Goal: Task Accomplishment & Management: Manage account settings

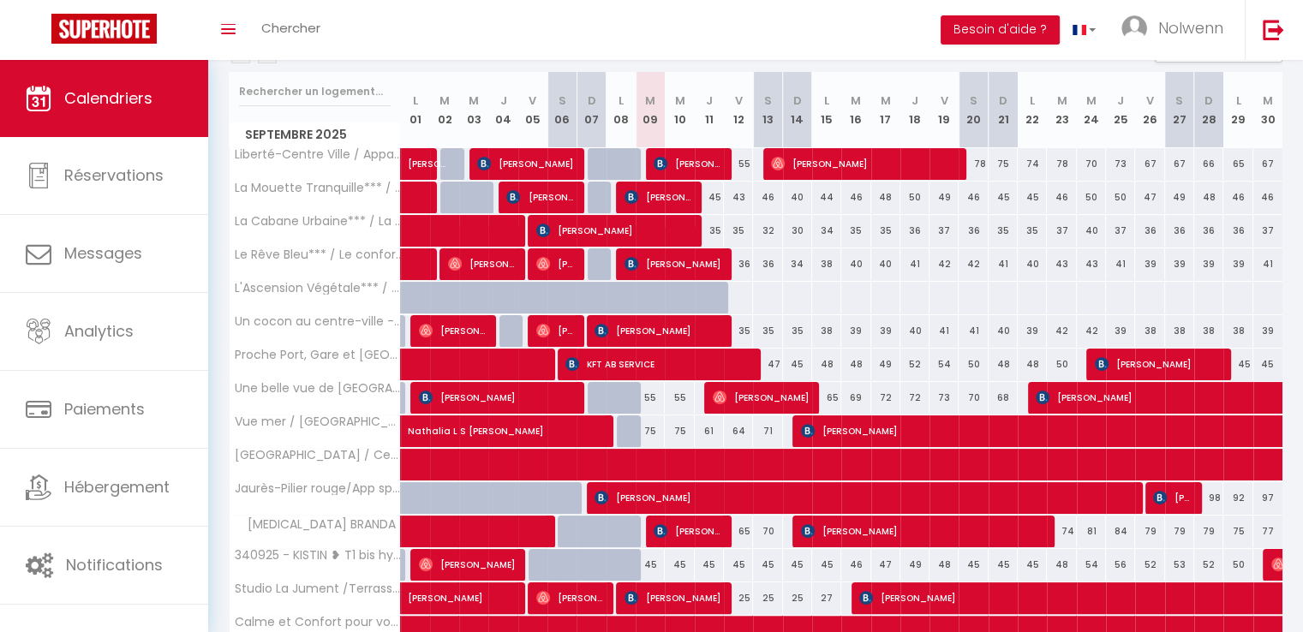
scroll to position [210, 0]
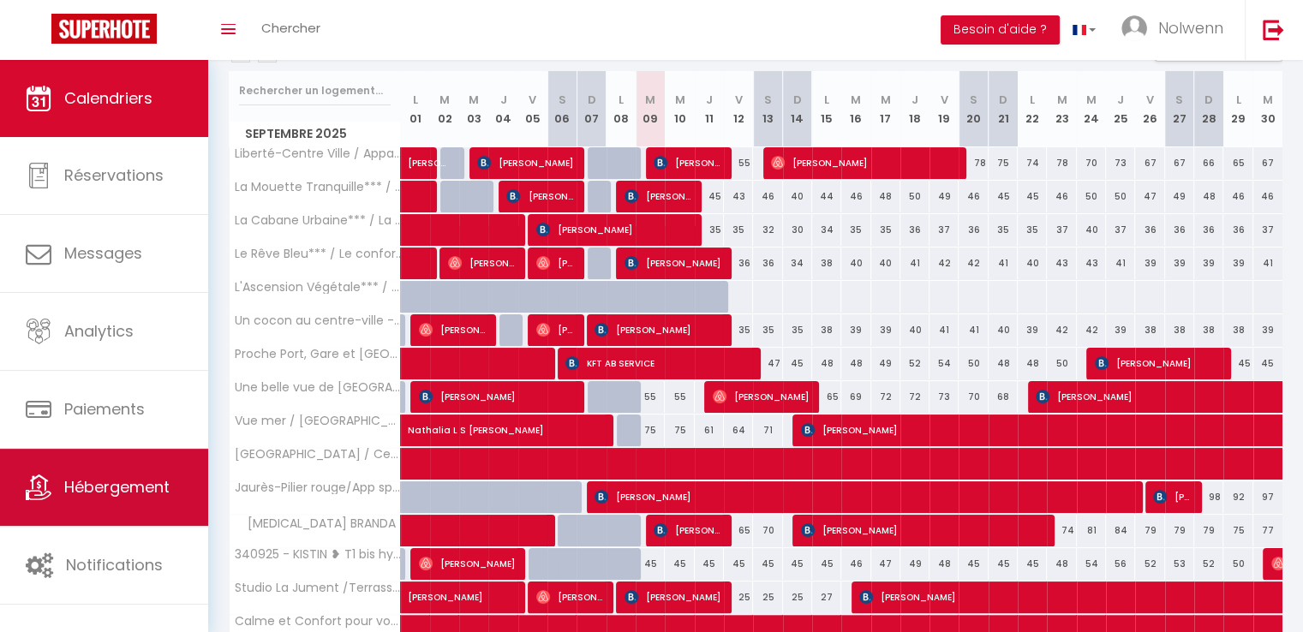
click at [106, 500] on link "Hébergement" at bounding box center [104, 487] width 208 height 77
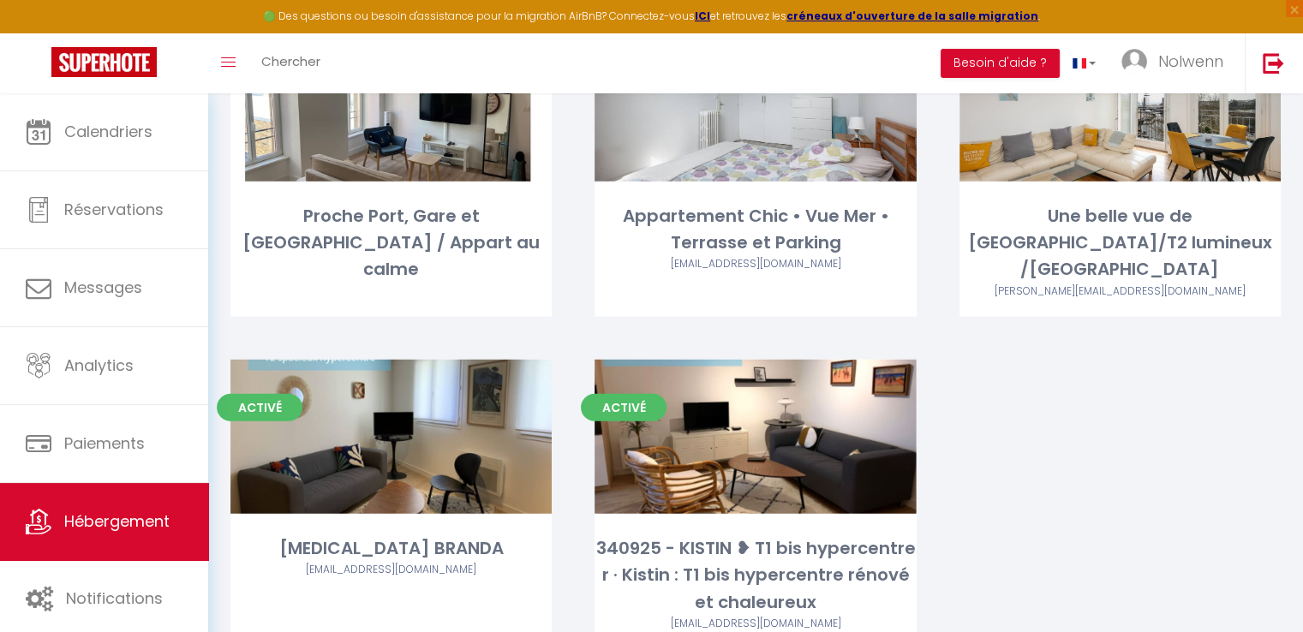
scroll to position [4109, 0]
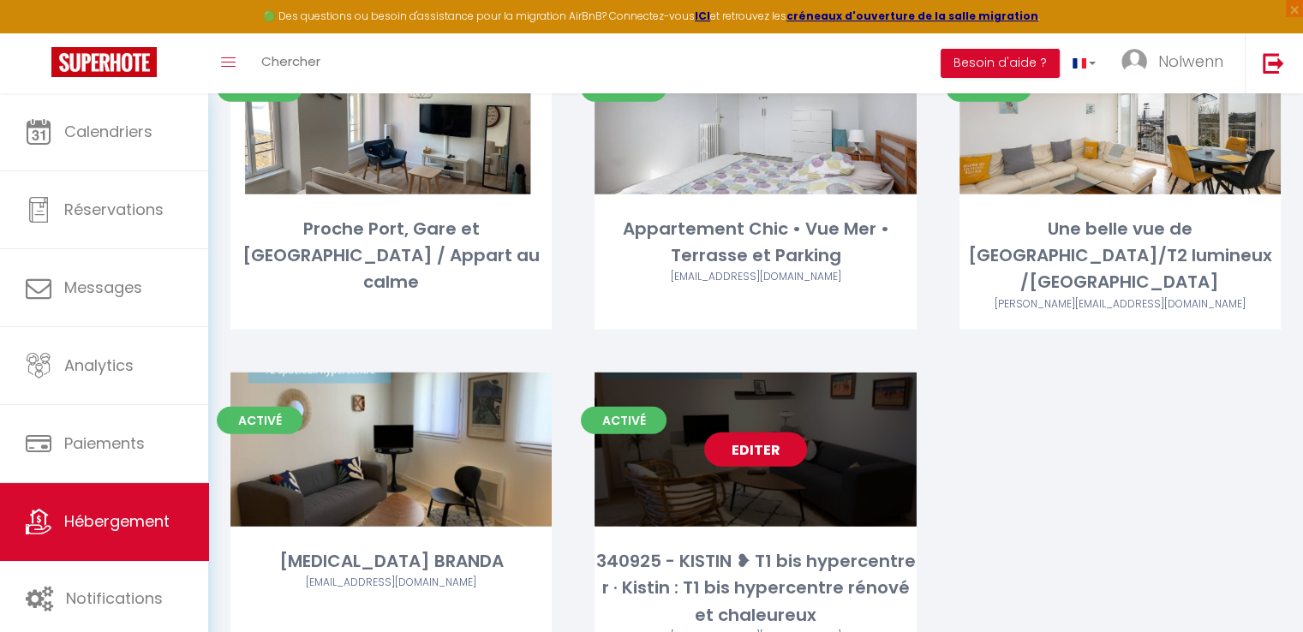
click at [757, 433] on link "Editer" at bounding box center [755, 450] width 103 height 34
select select "3"
select select "2"
select select "1"
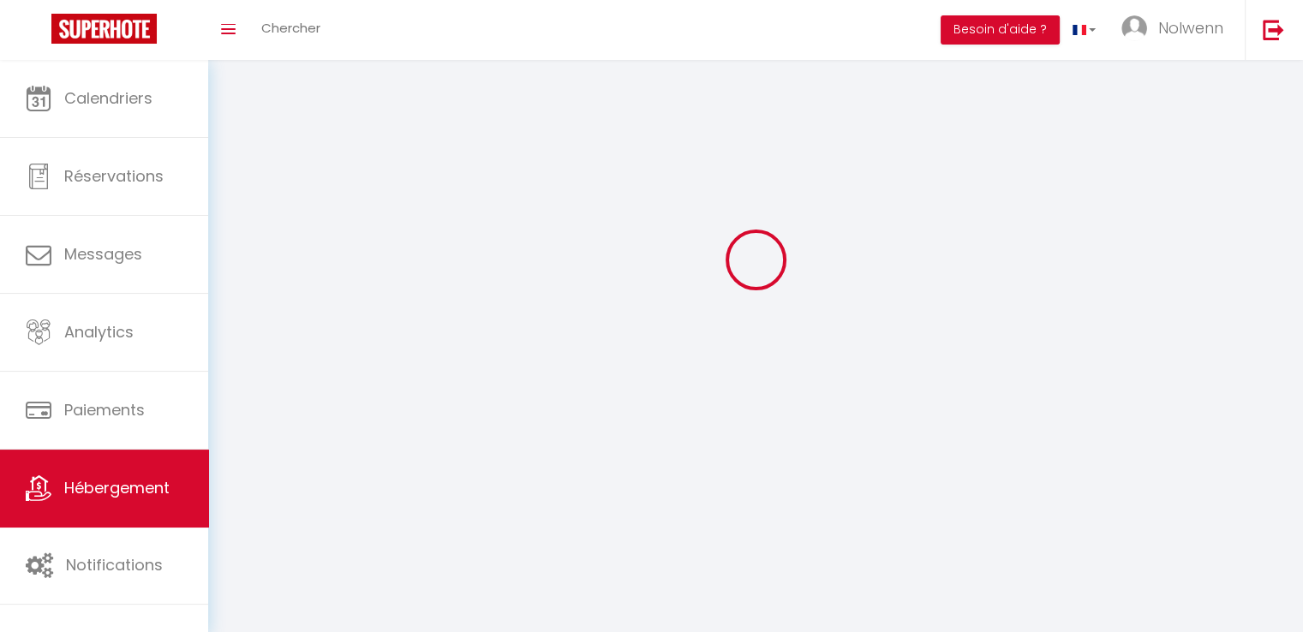
select select
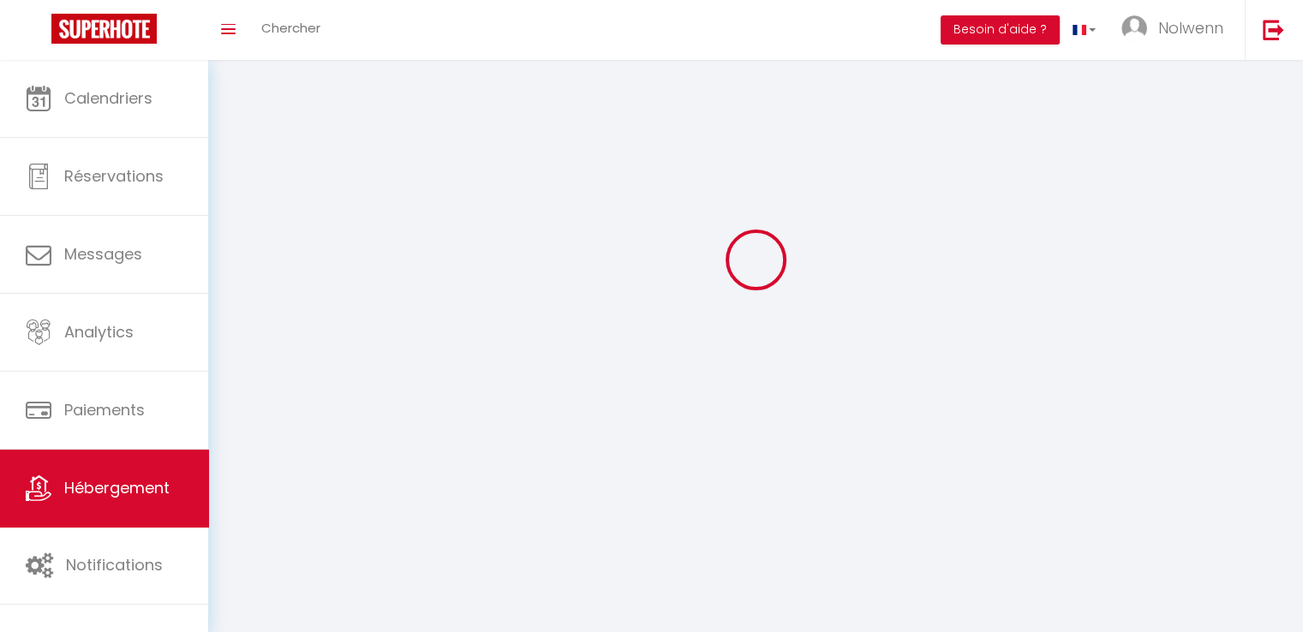
checkbox input "false"
select select
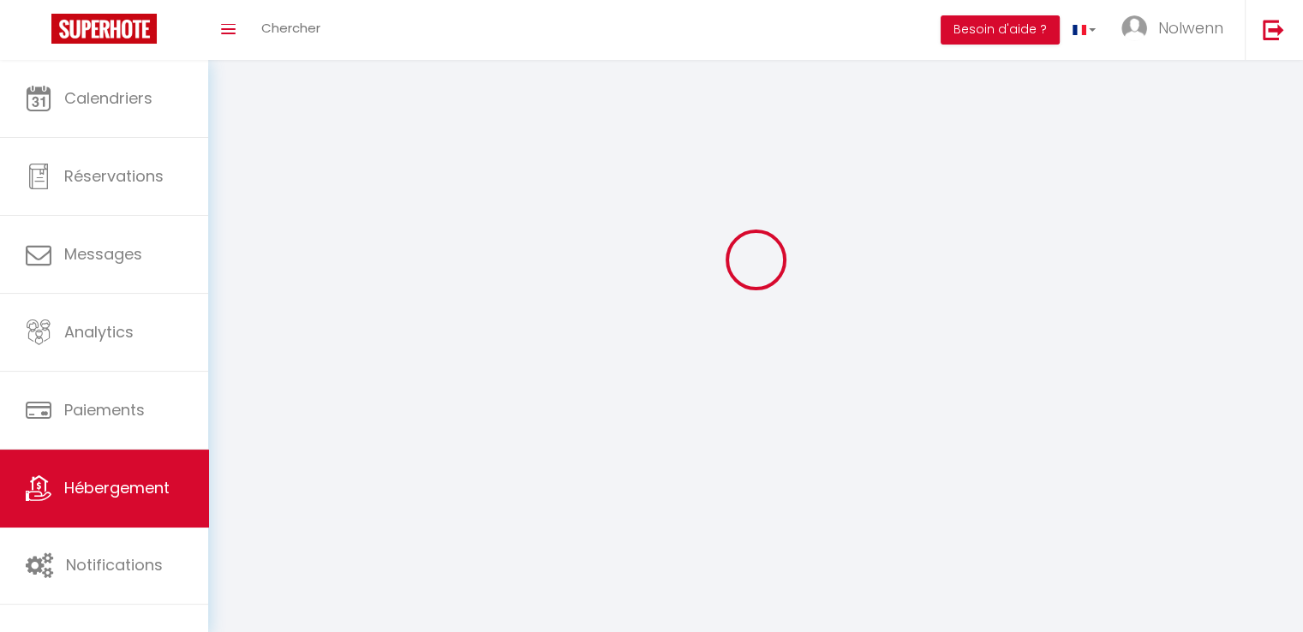
select select
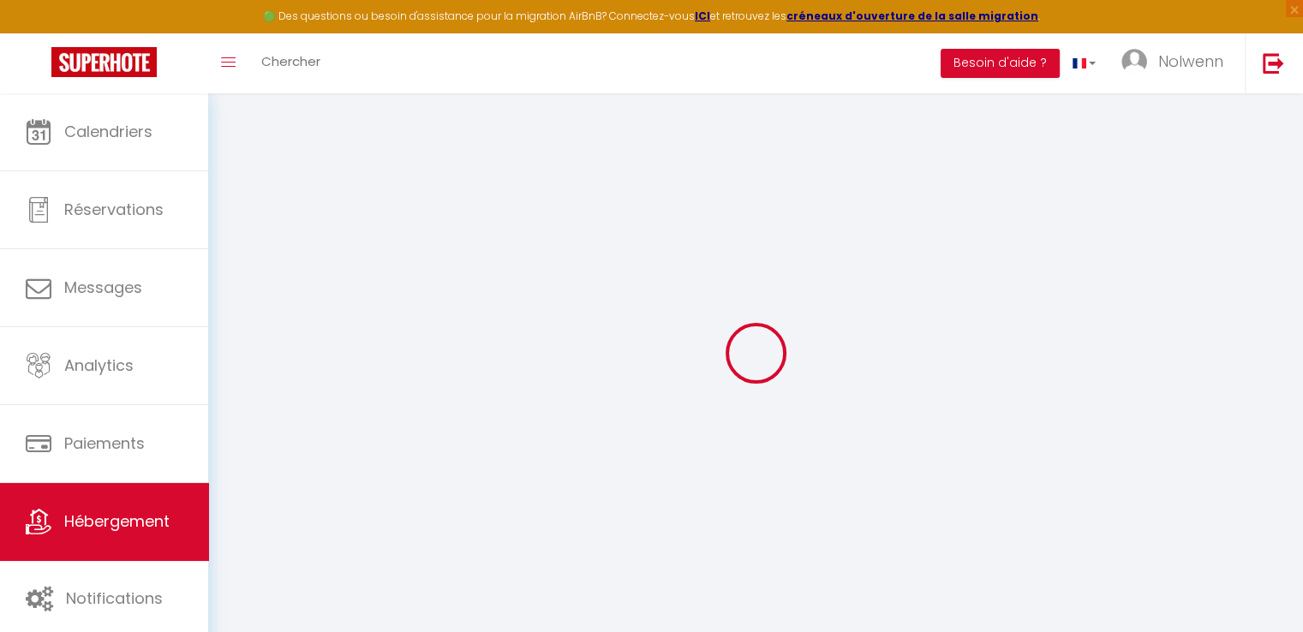
select select
select select "+ 22 %"
select select "+ 18 %"
select select
checkbox input "false"
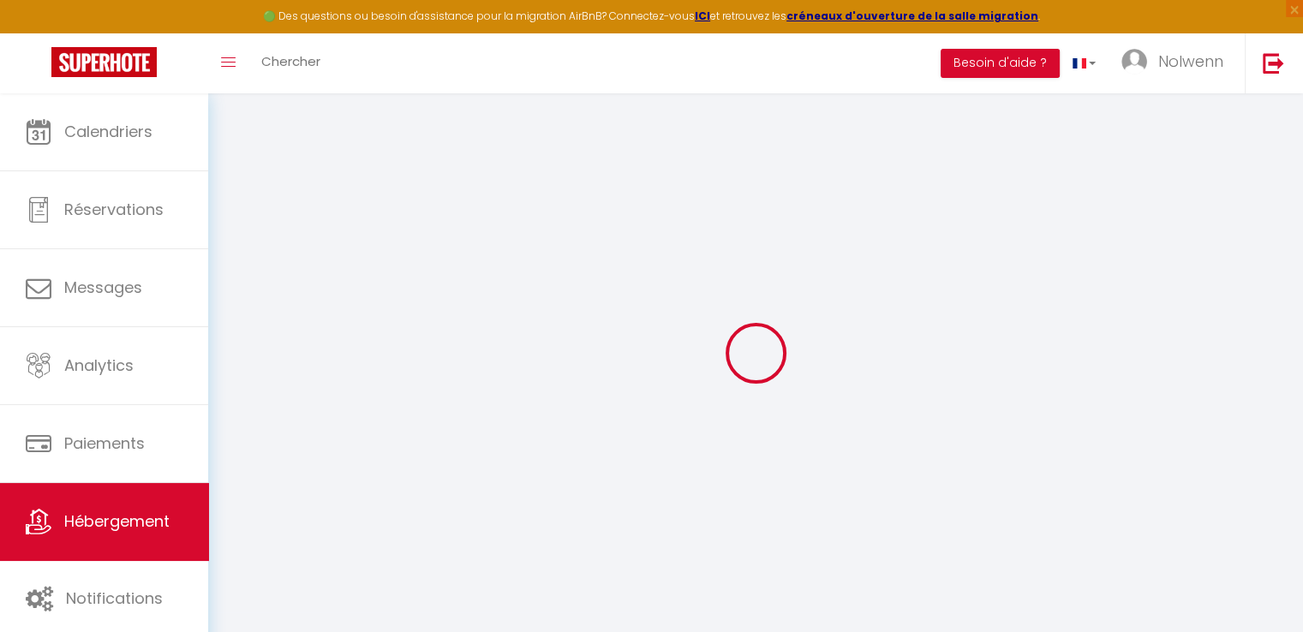
checkbox input "false"
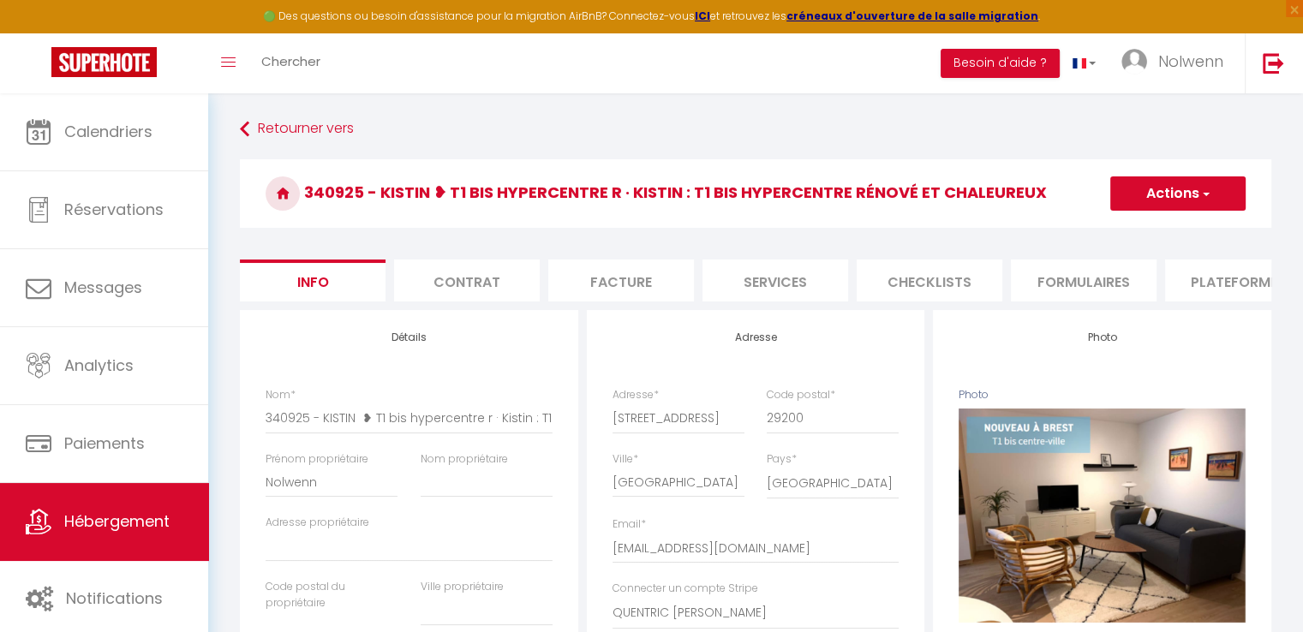
click at [612, 278] on li "Facture" at bounding box center [621, 281] width 146 height 42
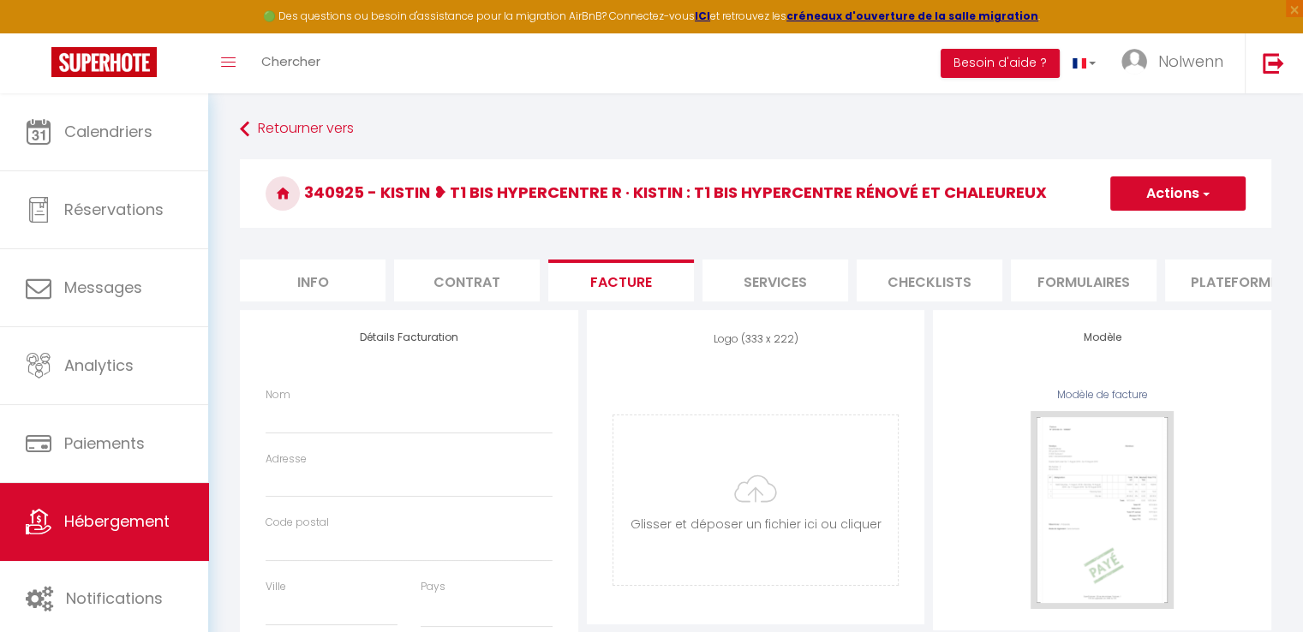
select select
click at [1209, 280] on li "Plateformes" at bounding box center [1238, 281] width 146 height 42
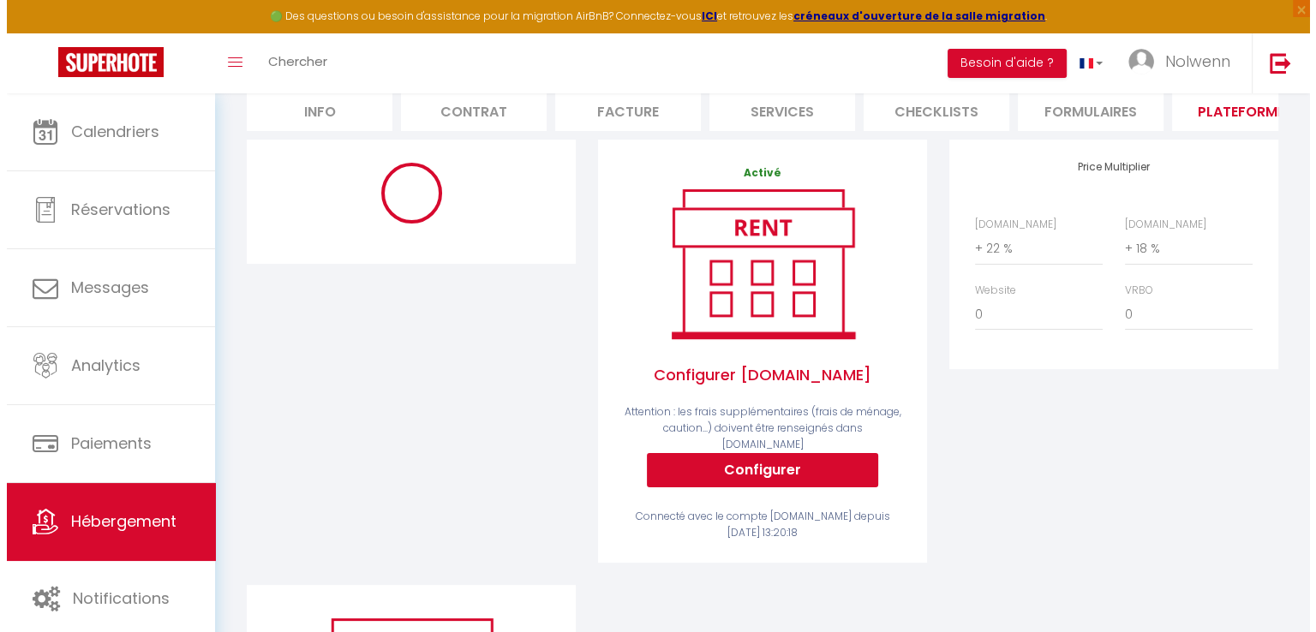
scroll to position [169, 0]
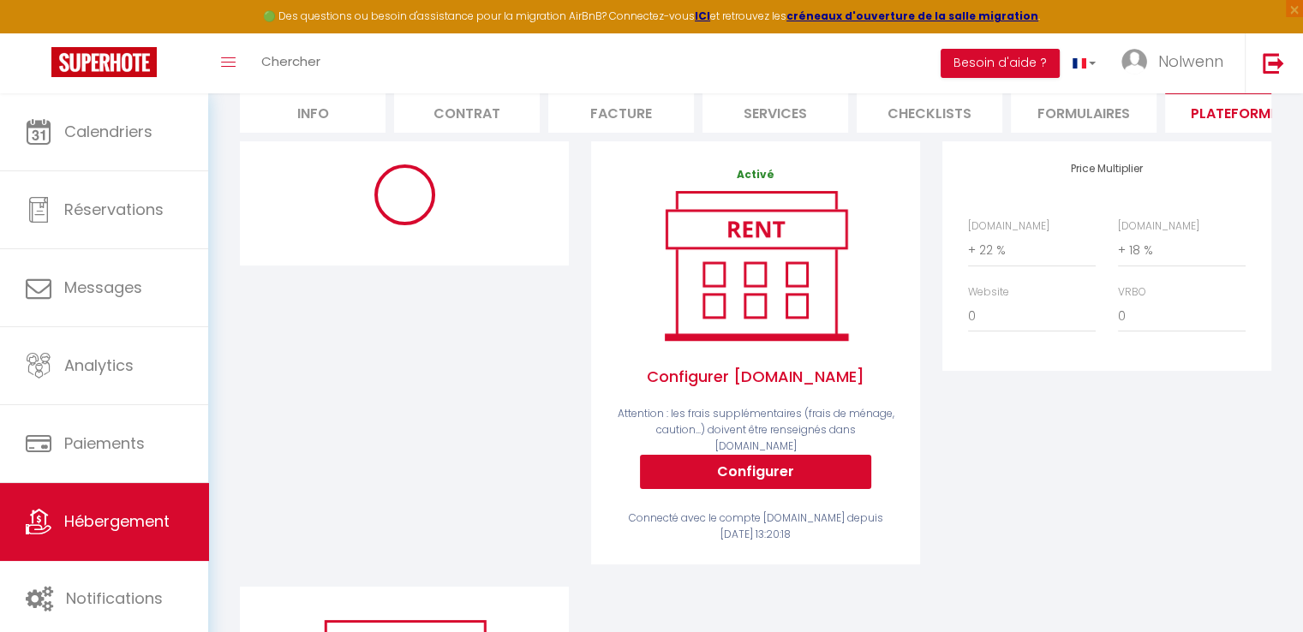
select select "365"
select select "EUR"
select select
select select "3996-564309541752003509"
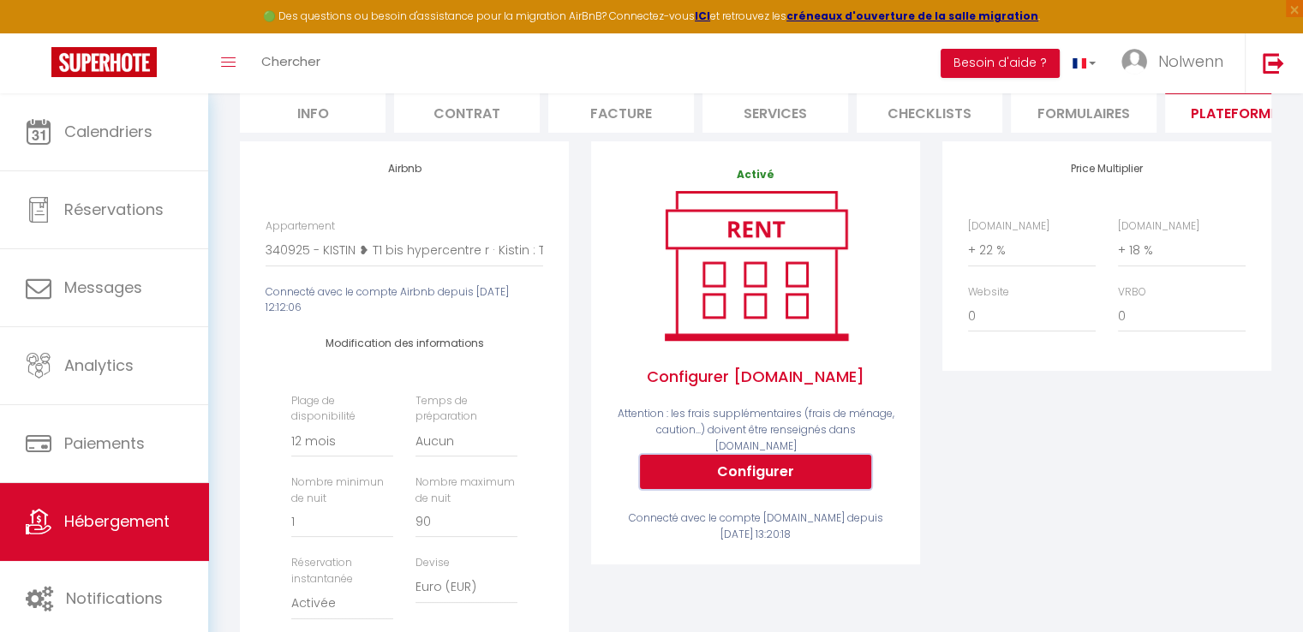
click at [720, 473] on button "Configurer" at bounding box center [755, 472] width 231 height 34
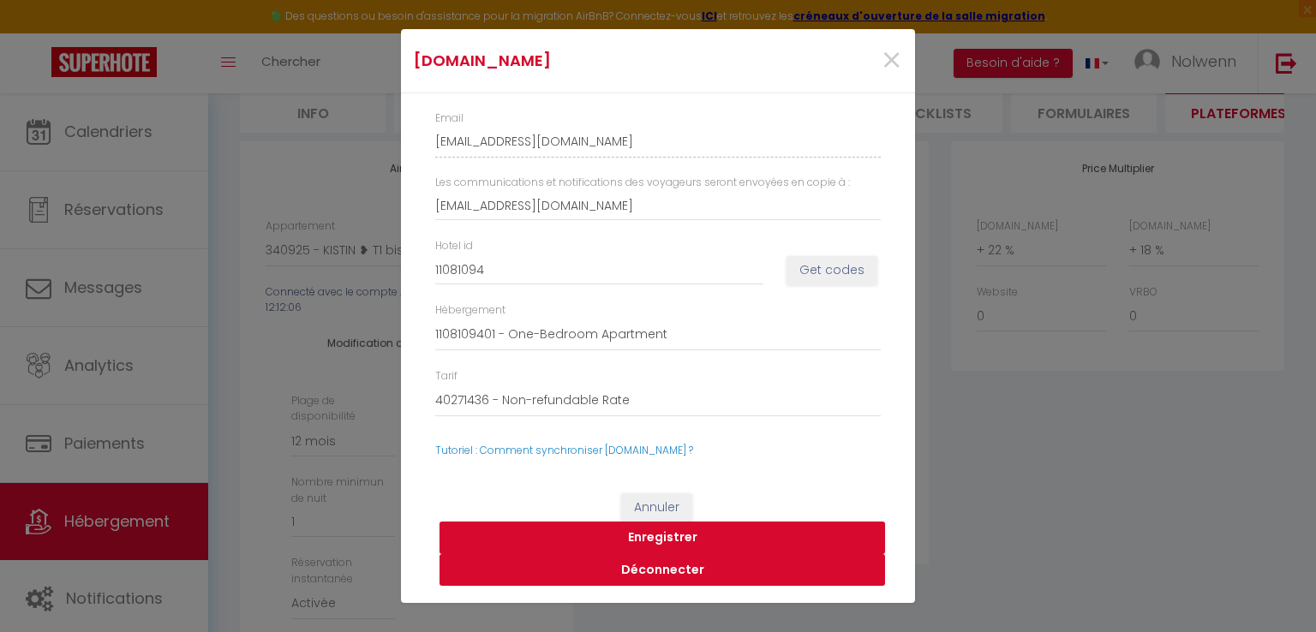
click at [647, 571] on button "Déconnecter" at bounding box center [661, 570] width 445 height 33
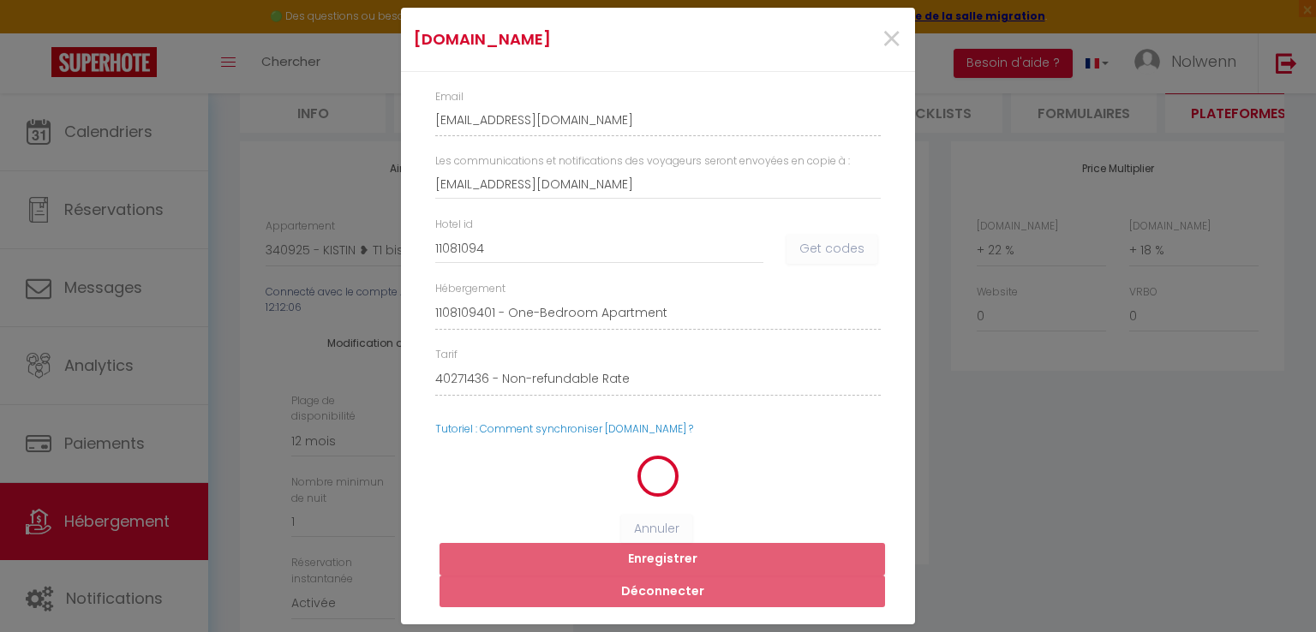
select select
